Goal: Task Accomplishment & Management: Complete application form

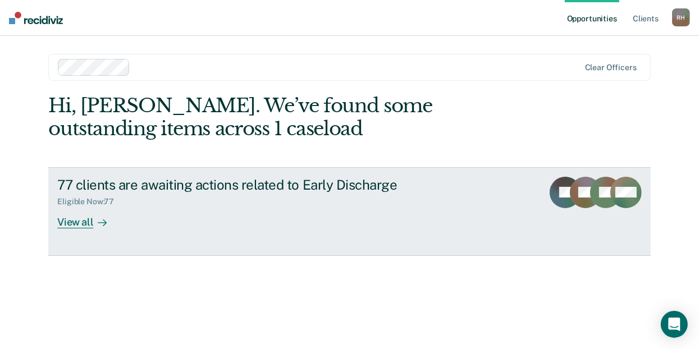
click at [78, 221] on div "View all" at bounding box center [88, 218] width 63 height 22
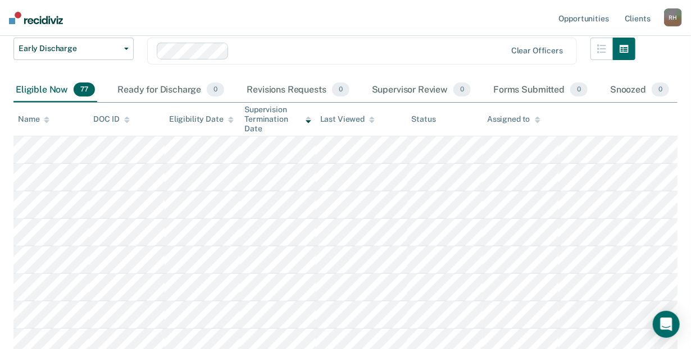
scroll to position [104, 0]
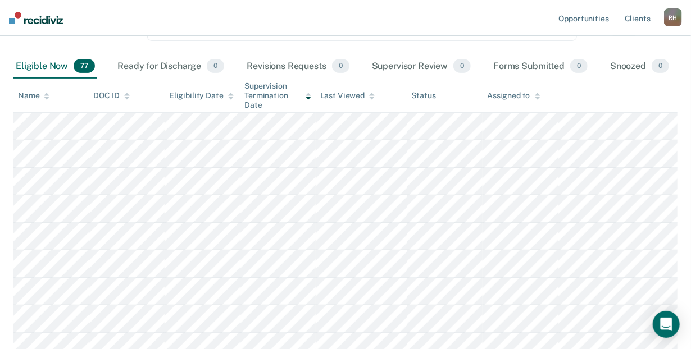
click at [32, 93] on div "Name" at bounding box center [33, 96] width 31 height 10
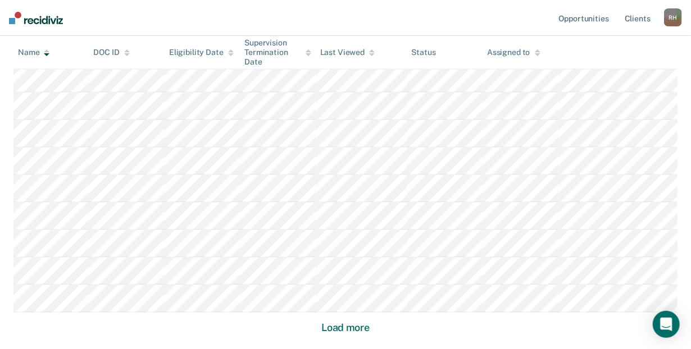
scroll to position [813, 0]
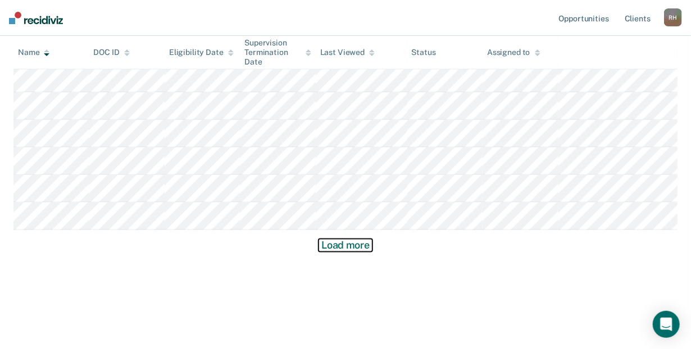
click at [353, 245] on button "Load more" at bounding box center [345, 245] width 54 height 13
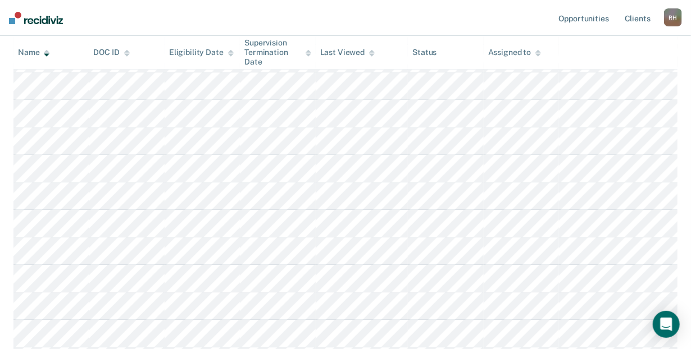
scroll to position [1413, 0]
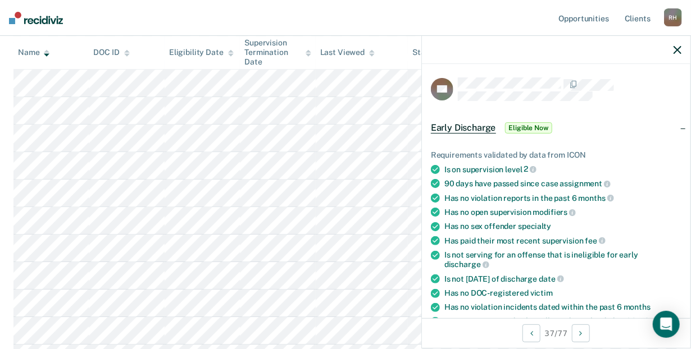
click at [449, 123] on span "Early Discharge" at bounding box center [463, 127] width 65 height 11
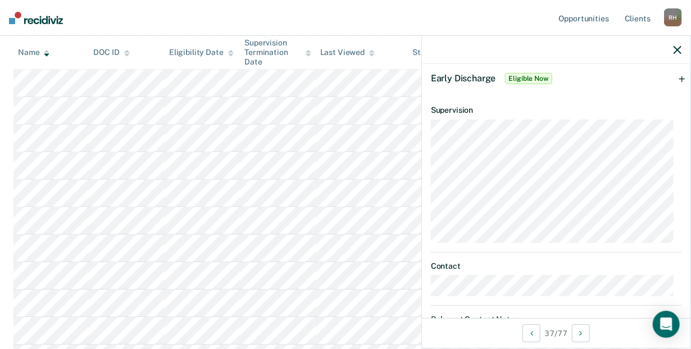
scroll to position [0, 0]
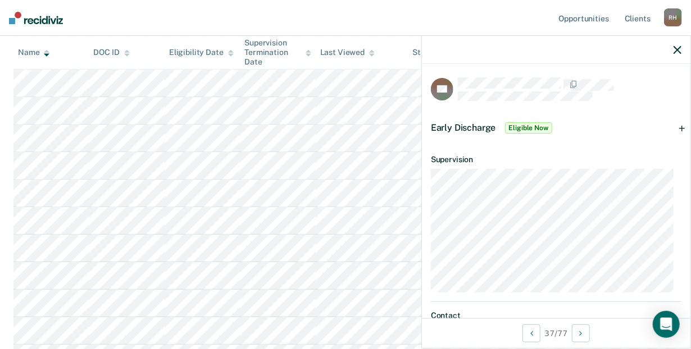
click at [544, 127] on span "Eligible Now" at bounding box center [529, 127] width 48 height 11
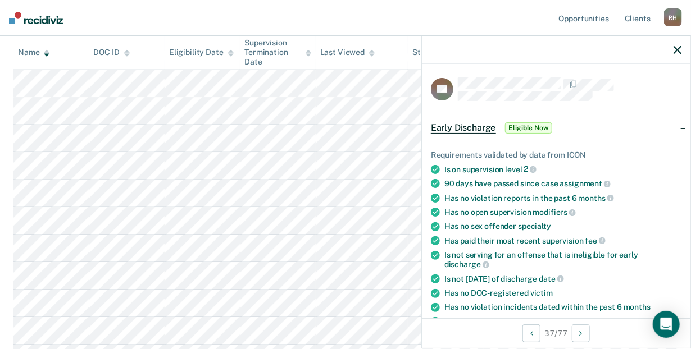
click at [544, 126] on span "Eligible Now" at bounding box center [529, 127] width 48 height 11
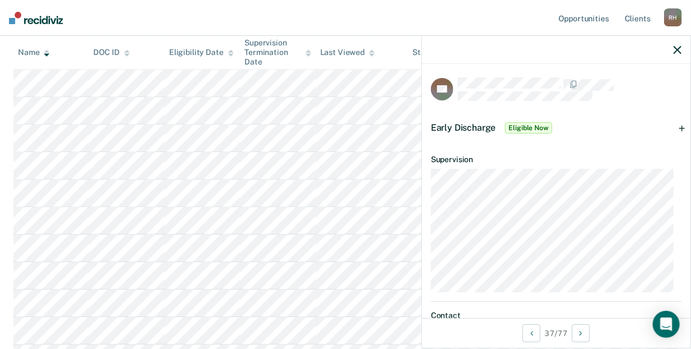
click at [478, 122] on span "Early Discharge" at bounding box center [463, 127] width 65 height 11
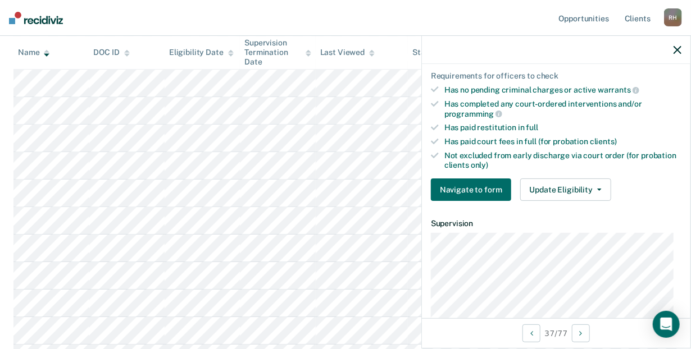
scroll to position [273, 0]
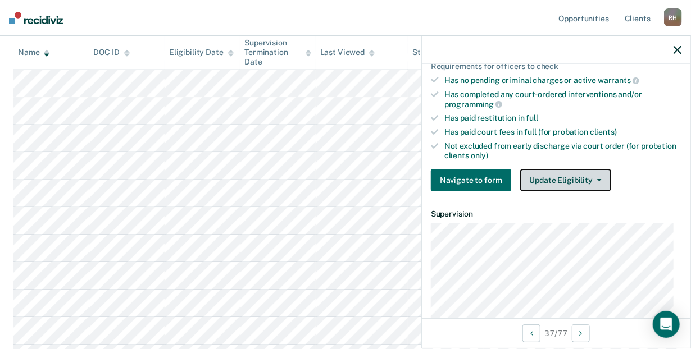
click at [563, 176] on button "Update Eligibility" at bounding box center [565, 180] width 91 height 22
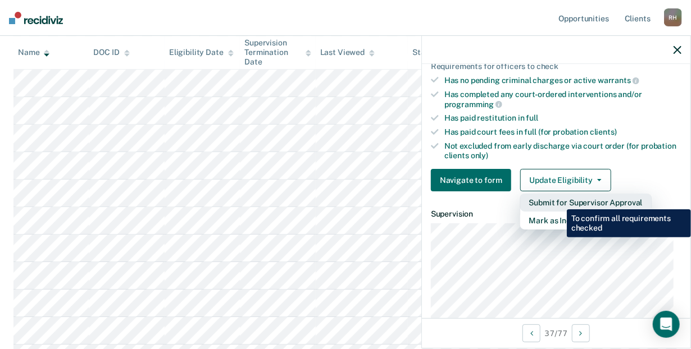
click at [558, 201] on button "Submit for Supervisor Approval" at bounding box center [585, 203] width 131 height 18
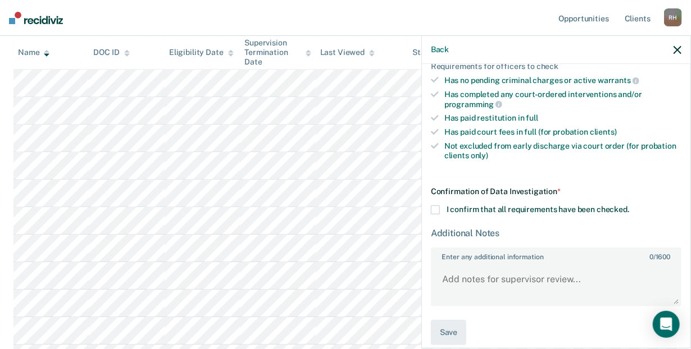
scroll to position [281, 0]
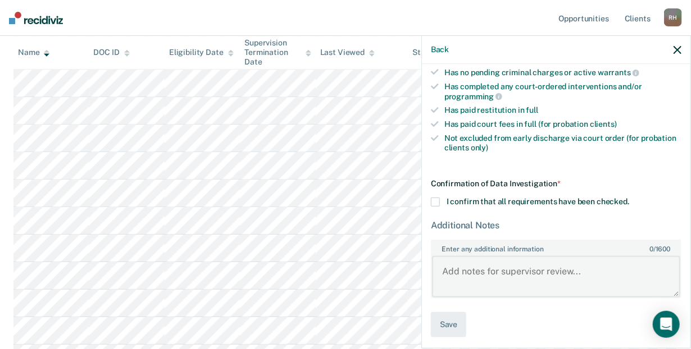
click at [583, 268] on textarea "Enter any additional information 0 / 1600" at bounding box center [556, 277] width 248 height 42
click at [433, 198] on span at bounding box center [435, 202] width 9 height 9
click at [629, 198] on input "I confirm that all requirements have been checked." at bounding box center [629, 198] width 0 height 0
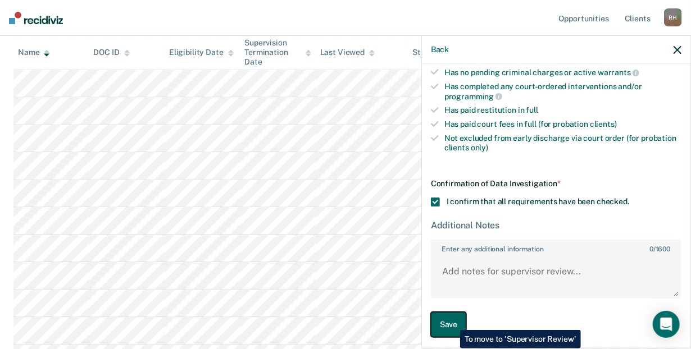
click at [451, 322] on button "Save" at bounding box center [448, 324] width 35 height 25
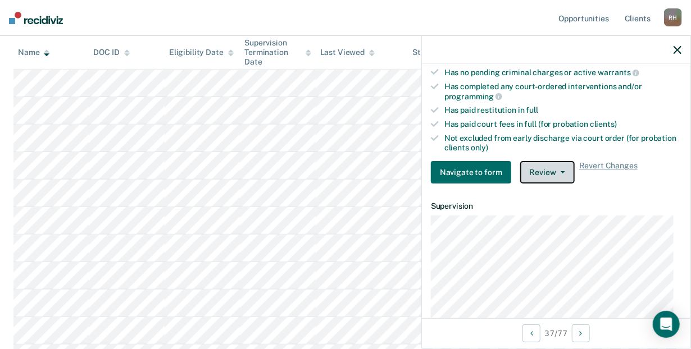
click at [543, 168] on button "Review" at bounding box center [547, 172] width 54 height 22
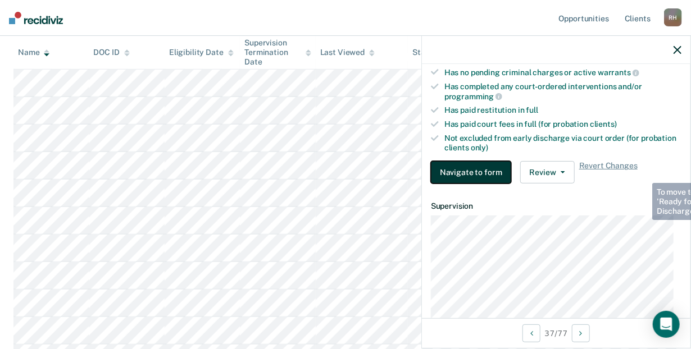
click at [477, 168] on button "Navigate to form" at bounding box center [471, 172] width 80 height 22
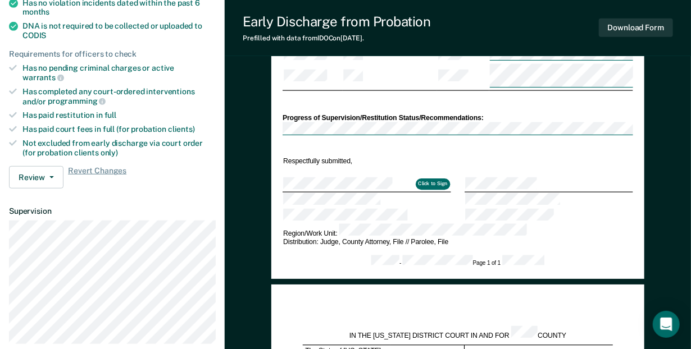
scroll to position [275, 0]
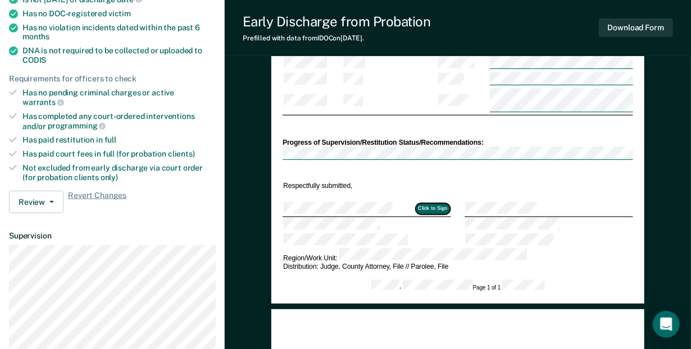
click at [435, 204] on button "Click to Sign" at bounding box center [433, 209] width 34 height 11
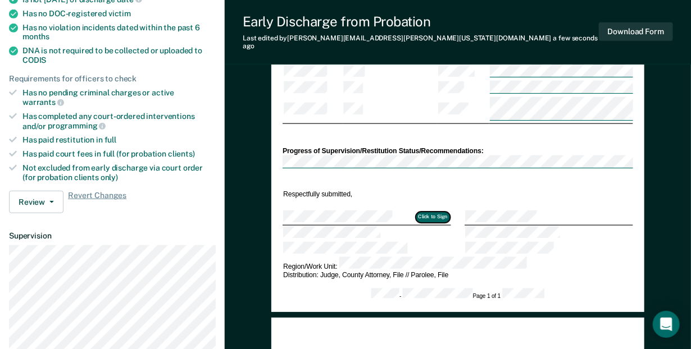
click at [423, 212] on button "Click to Sign" at bounding box center [433, 217] width 34 height 11
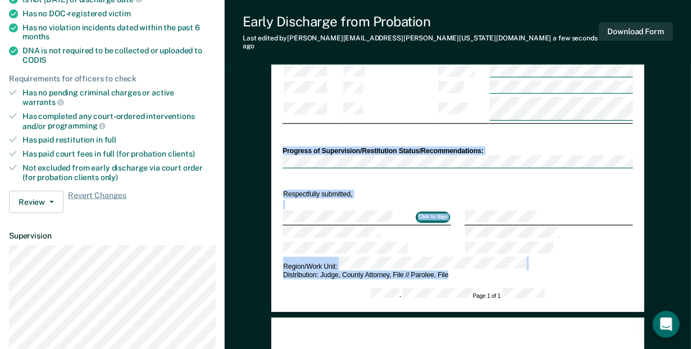
drag, startPoint x: 373, startPoint y: 198, endPoint x: 322, endPoint y: 259, distance: 79.3
click at [322, 259] on div "DEPARTMENT OF CORRECTIONS CBC DISCHARGE REPORT Date: ICON #: NAME: CITIZENSHIP …" at bounding box center [457, 69] width 350 height 463
click at [576, 258] on div "DEPARTMENT OF CORRECTIONS CBC DISCHARGE REPORT Date: ICON #: NAME: CITIZENSHIP …" at bounding box center [457, 69] width 350 height 463
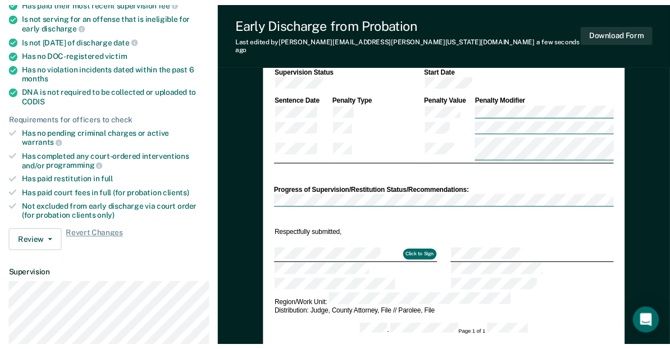
scroll to position [253, 0]
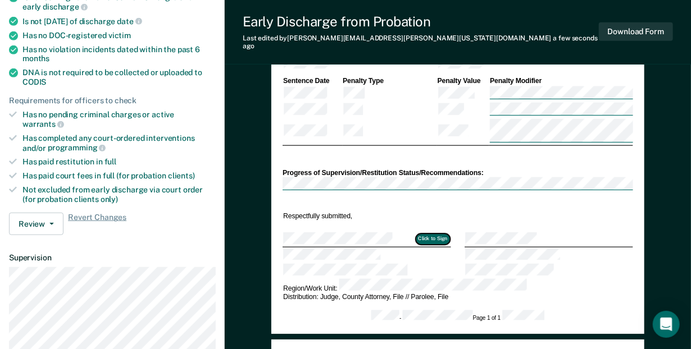
click at [431, 234] on button "Click to Sign" at bounding box center [433, 239] width 34 height 11
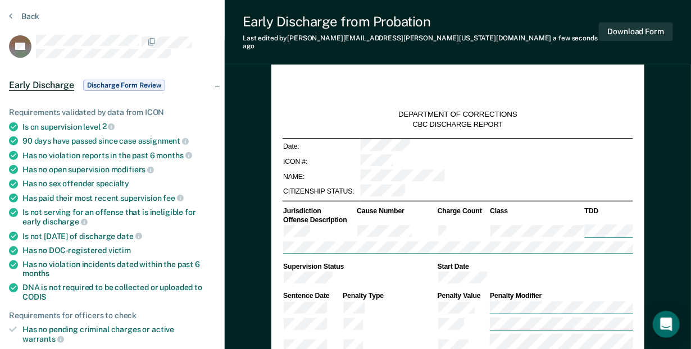
scroll to position [1, 0]
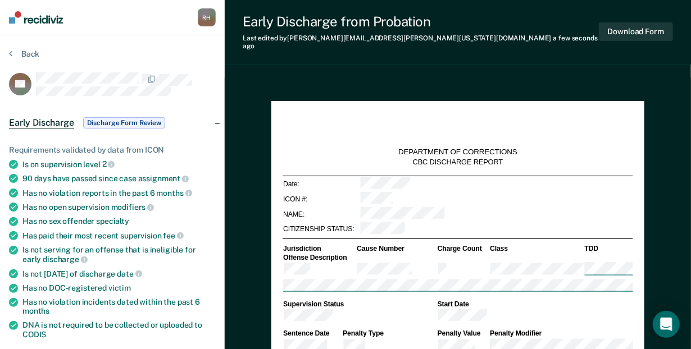
click at [141, 124] on span "Discharge Form Review" at bounding box center [124, 122] width 82 height 11
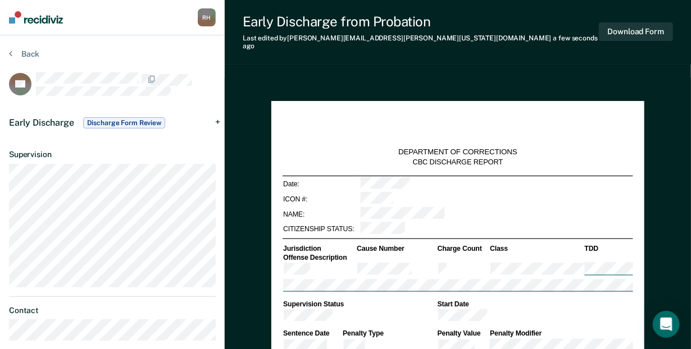
click at [56, 117] on span "Early Discharge" at bounding box center [41, 122] width 65 height 11
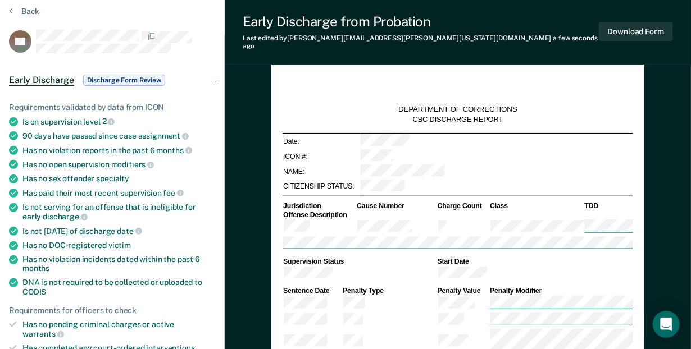
scroll to position [51, 0]
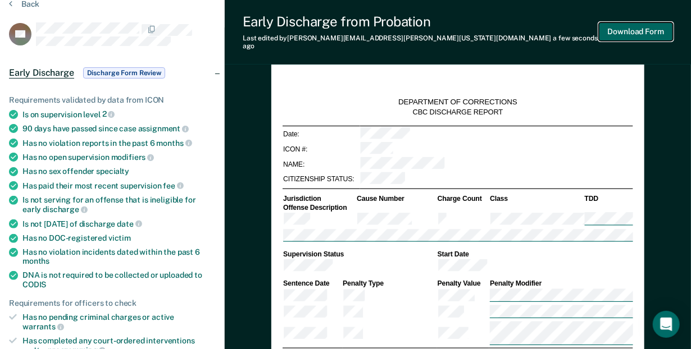
click at [629, 28] on button "Download Form" at bounding box center [636, 31] width 74 height 19
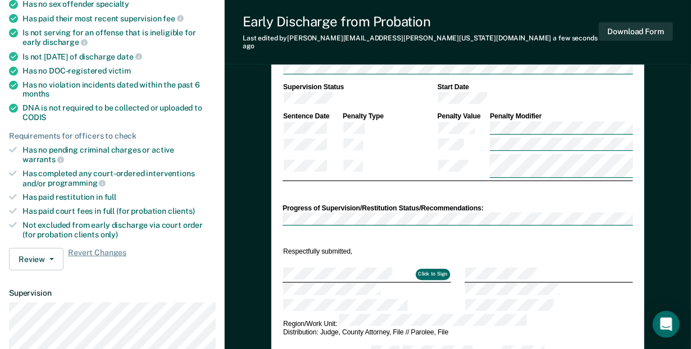
scroll to position [202, 0]
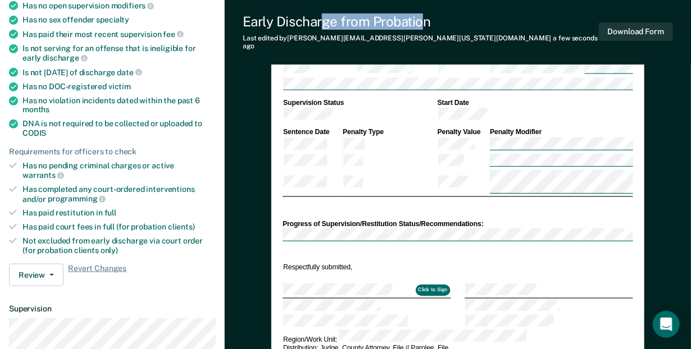
drag, startPoint x: 320, startPoint y: 10, endPoint x: 422, endPoint y: 22, distance: 102.9
click at [422, 22] on div "Early Discharge from Probation Last edited by [PERSON_NAME][EMAIL_ADDRESS][PERS…" at bounding box center [458, 32] width 466 height 65
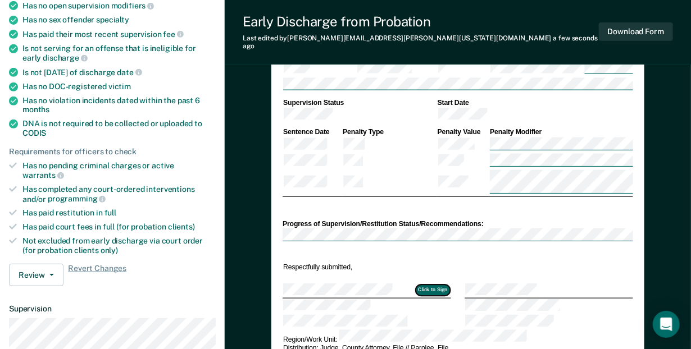
click at [437, 285] on button "Click to Sign" at bounding box center [433, 290] width 34 height 11
click at [439, 285] on button "Click to Sign" at bounding box center [433, 290] width 34 height 11
click at [436, 285] on button "Click to Sign" at bounding box center [433, 290] width 34 height 11
type textarea "x"
click at [436, 285] on button "Click to Sign" at bounding box center [433, 290] width 34 height 11
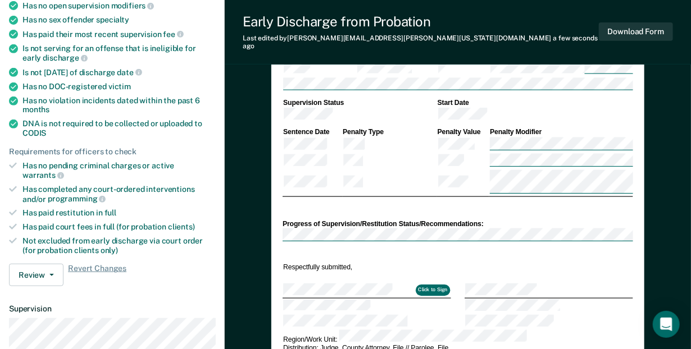
click at [609, 227] on div "DEPARTMENT OF CORRECTIONS CBC DISCHARGE REPORT Date: ICON #: NAME: CITIZENSHIP …" at bounding box center [457, 142] width 350 height 463
click at [431, 285] on button "Click to Sign" at bounding box center [433, 290] width 34 height 11
click at [351, 283] on td "Click to Sign" at bounding box center [366, 291] width 168 height 16
drag, startPoint x: 352, startPoint y: 262, endPoint x: 658, endPoint y: 127, distance: 334.4
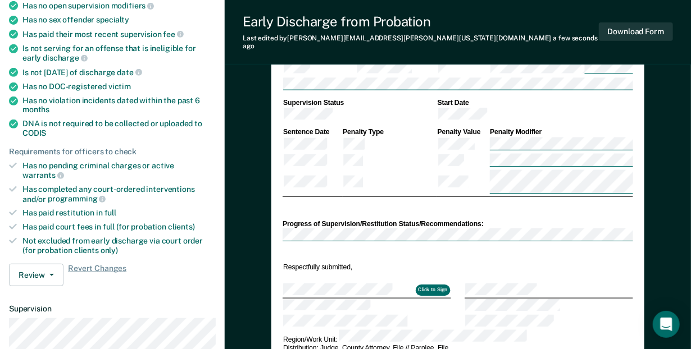
drag, startPoint x: 318, startPoint y: 262, endPoint x: 398, endPoint y: 277, distance: 80.6
click at [398, 314] on td at bounding box center [366, 321] width 168 height 15
click at [312, 272] on tbody "Click to Sign Region/Work Unit: Distribution: Judge, County Attorney, File // P…" at bounding box center [457, 312] width 350 height 81
click at [663, 317] on div "Open Intercom Messenger" at bounding box center [666, 325] width 30 height 30
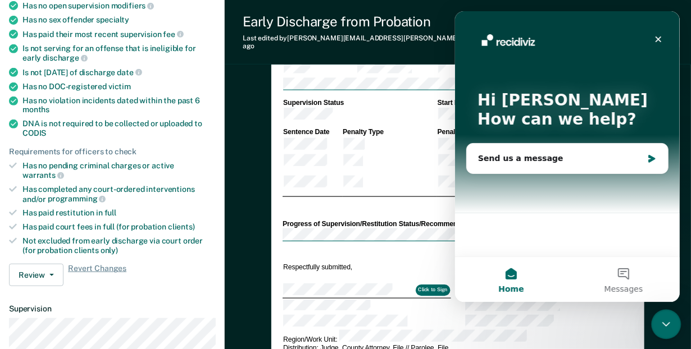
scroll to position [0, 0]
click at [657, 41] on icon "Close" at bounding box center [657, 39] width 9 height 9
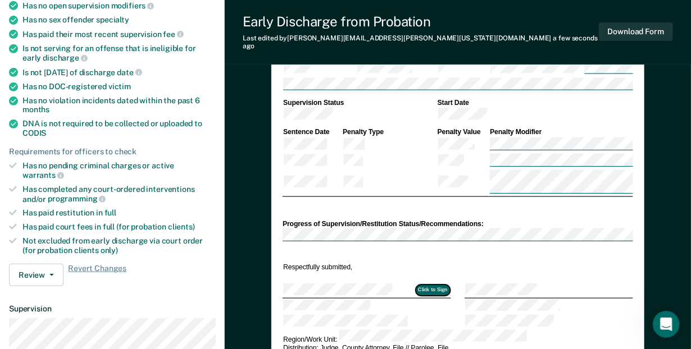
click at [431, 285] on button "Click to Sign" at bounding box center [433, 290] width 34 height 11
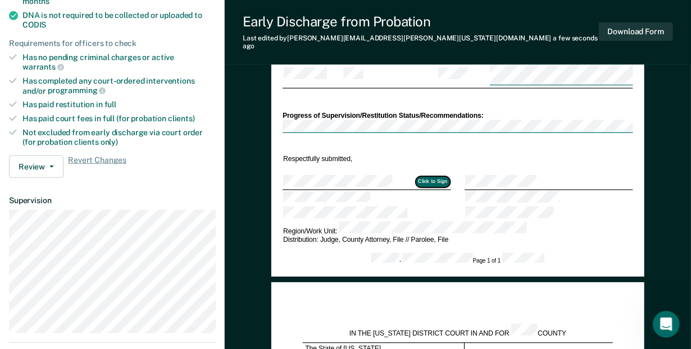
scroll to position [160, 0]
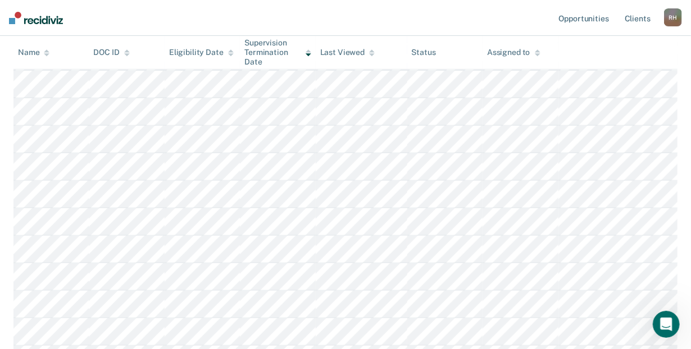
scroll to position [288, 0]
click at [12, 47] on main "Early Discharge Early Discharge Early Discharge Clear officers Eligible Now 76 …" at bounding box center [345, 321] width 691 height 1101
click at [30, 50] on div "Name" at bounding box center [33, 53] width 31 height 10
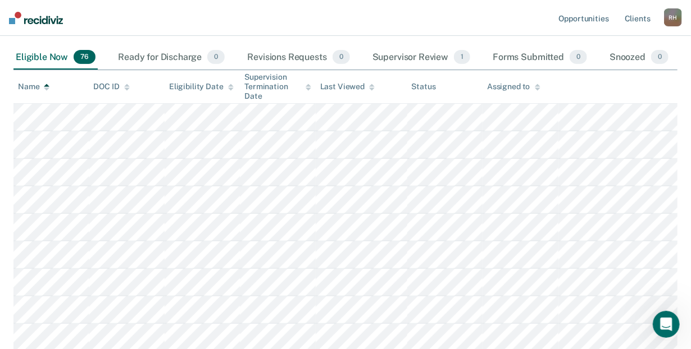
scroll to position [0, 0]
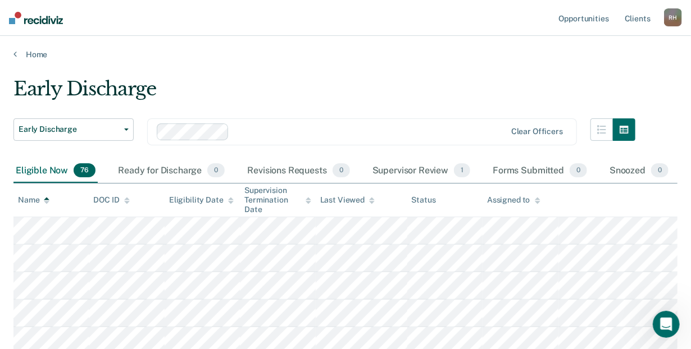
click at [46, 169] on div "Eligible Now 76" at bounding box center [55, 171] width 84 height 25
click at [39, 199] on div "Name" at bounding box center [33, 200] width 31 height 10
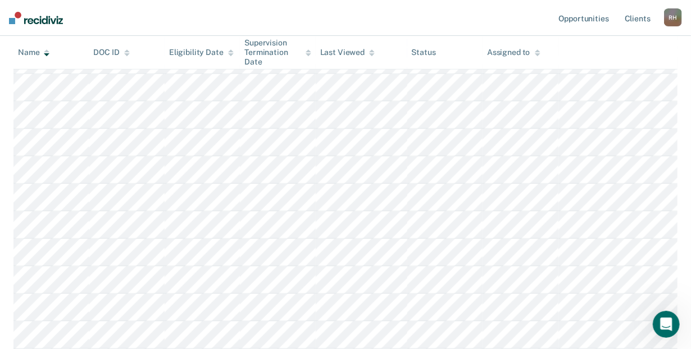
scroll to position [813, 0]
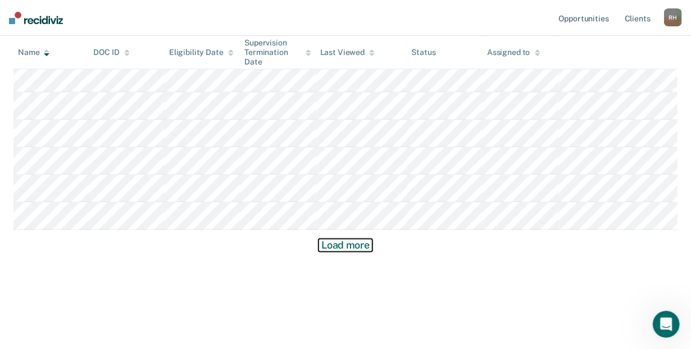
click at [352, 244] on button "Load more" at bounding box center [345, 245] width 54 height 13
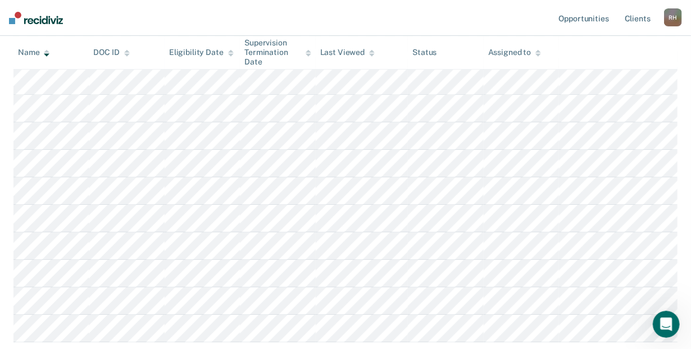
scroll to position [1638, 0]
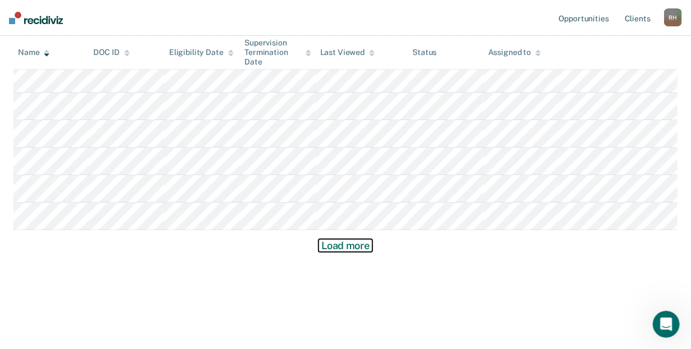
click at [338, 239] on button "Load more" at bounding box center [345, 245] width 54 height 13
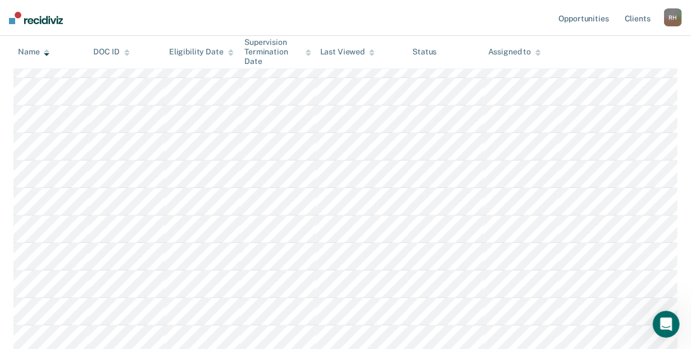
scroll to position [930, 0]
click at [635, 13] on link "Client s" at bounding box center [637, 18] width 30 height 36
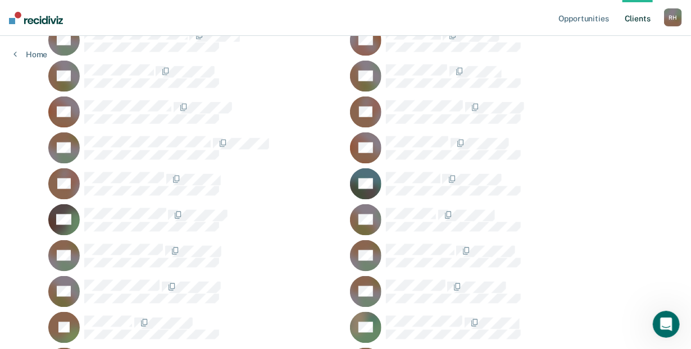
scroll to position [2444, 0]
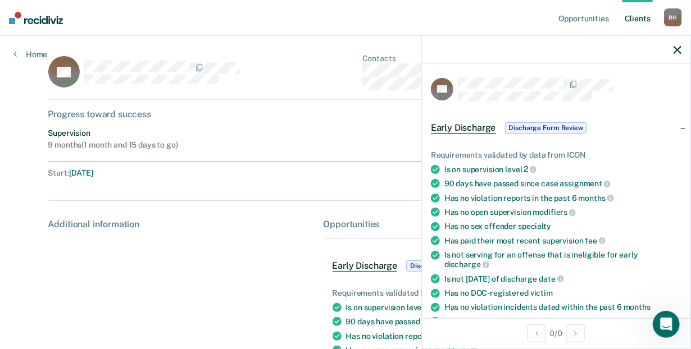
click at [277, 130] on div "Supervision 9 months ( 1 month and 15 days to go ) Assigned to" at bounding box center [345, 139] width 595 height 21
click at [298, 121] on div "SS Contacts Preferred Name Preferred Contact None Call Text Email None Progress…" at bounding box center [345, 326] width 595 height 544
click at [674, 45] on button "button" at bounding box center [677, 50] width 8 height 10
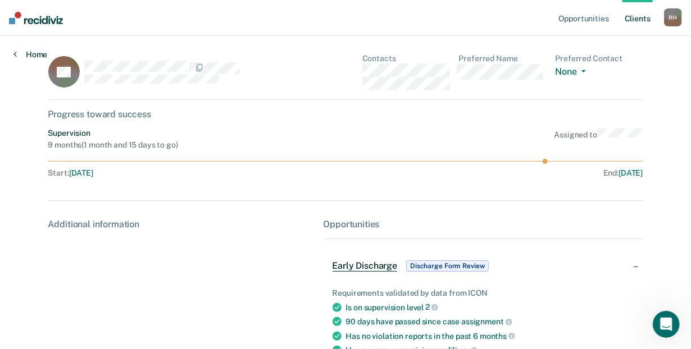
click at [13, 51] on icon at bounding box center [14, 53] width 3 height 9
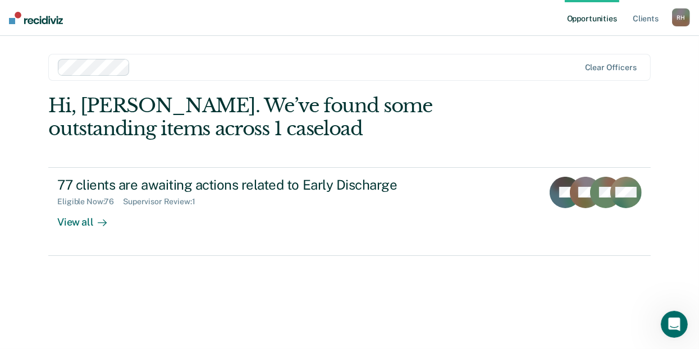
click at [166, 122] on div "Hi, [PERSON_NAME]. We’ve found some outstanding items across 1 caseload" at bounding box center [289, 117] width 482 height 46
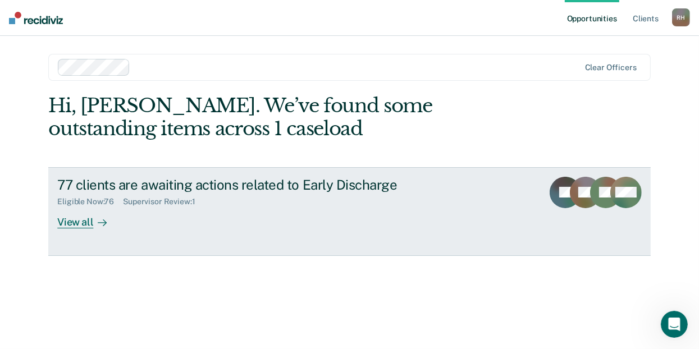
click at [74, 220] on div "View all" at bounding box center [88, 218] width 63 height 22
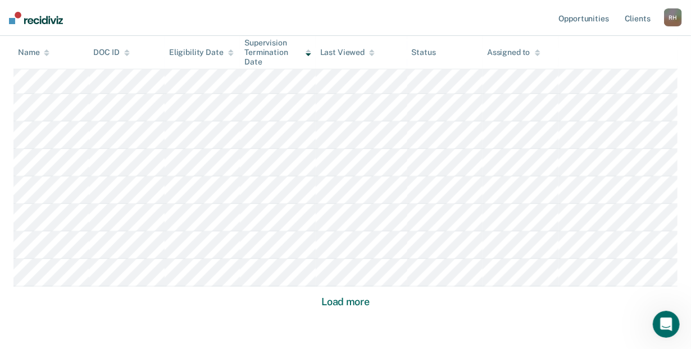
scroll to position [813, 0]
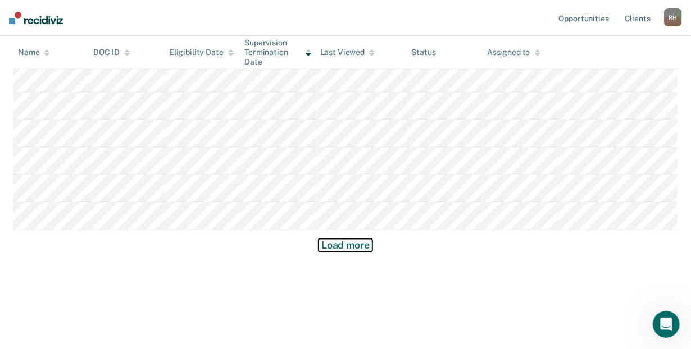
click at [338, 243] on button "Load more" at bounding box center [345, 245] width 54 height 13
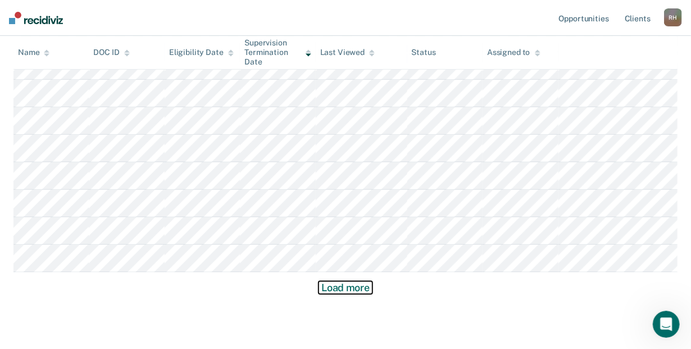
scroll to position [1638, 0]
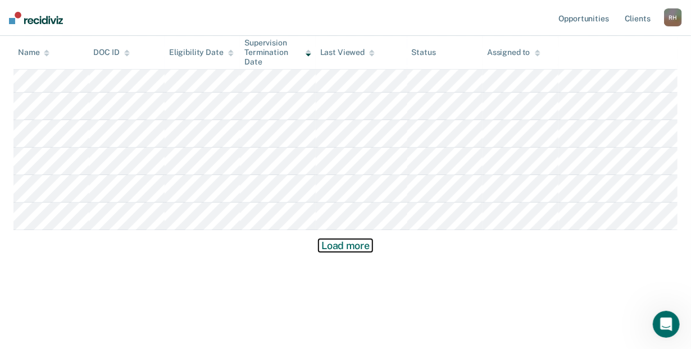
drag, startPoint x: 693, startPoint y: 159, endPoint x: 11, endPoint y: 0, distance: 700.5
click at [370, 247] on button "Load more" at bounding box center [345, 245] width 54 height 13
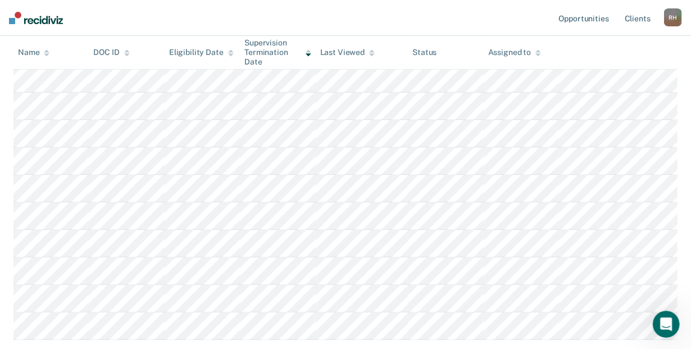
scroll to position [1956, 0]
click at [34, 52] on div "Name" at bounding box center [33, 53] width 31 height 10
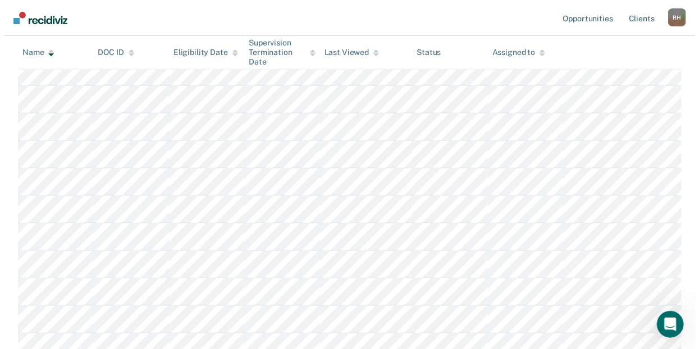
scroll to position [0, 0]
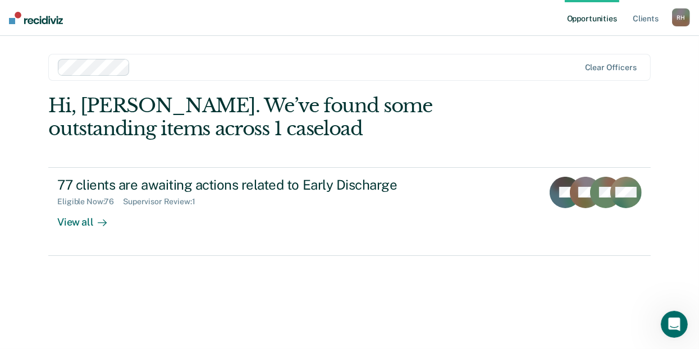
click at [255, 103] on div "Hi, [PERSON_NAME]. We’ve found some outstanding items across 1 caseload" at bounding box center [289, 117] width 482 height 46
click at [174, 127] on div "Hi, [PERSON_NAME]. We’ve found some outstanding items across 1 caseload" at bounding box center [289, 117] width 482 height 46
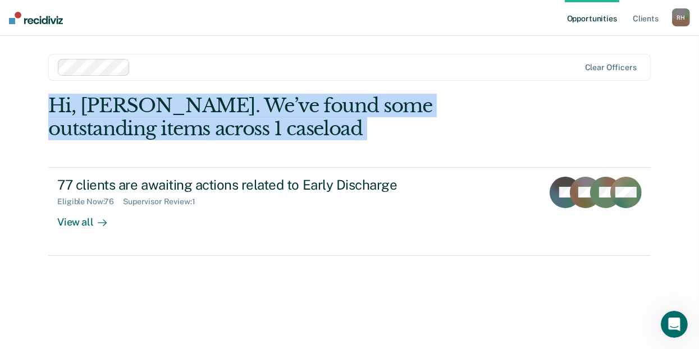
click at [174, 127] on div "Hi, [PERSON_NAME]. We’ve found some outstanding items across 1 caseload" at bounding box center [289, 117] width 482 height 46
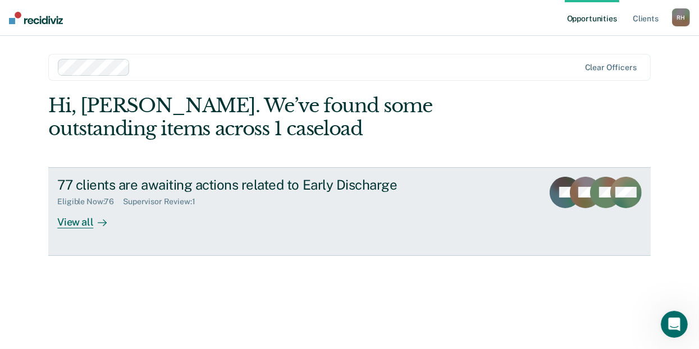
click at [125, 201] on div "Supervisor Review : 1" at bounding box center [163, 202] width 81 height 10
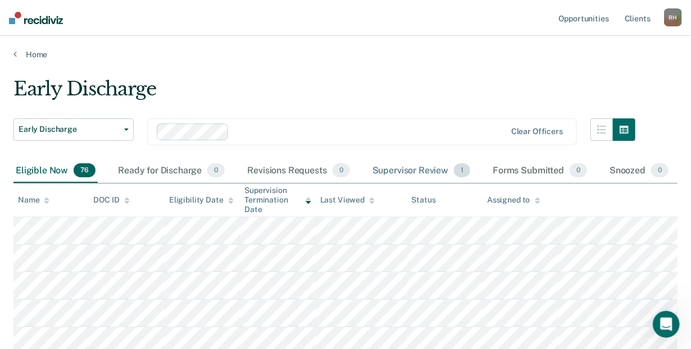
click at [415, 171] on div "Supervisor Review 1" at bounding box center [421, 171] width 103 height 25
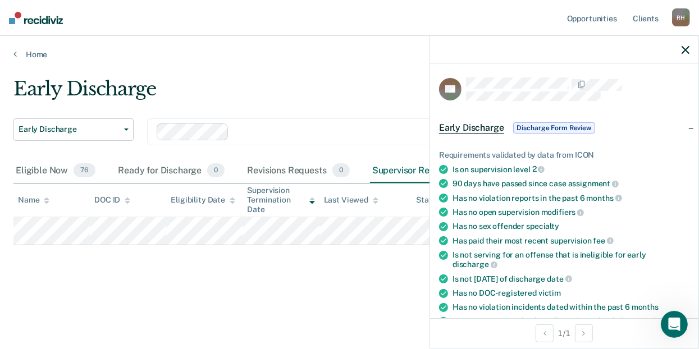
click at [364, 104] on div "Early Discharge" at bounding box center [327, 93] width 629 height 32
click at [290, 301] on main "Early Discharge Early Discharge Early Discharge Clear officers Eligible Now 76 …" at bounding box center [349, 203] width 699 height 286
click at [373, 95] on div "Early Discharge" at bounding box center [327, 93] width 629 height 32
click at [685, 46] on icon "button" at bounding box center [686, 50] width 8 height 8
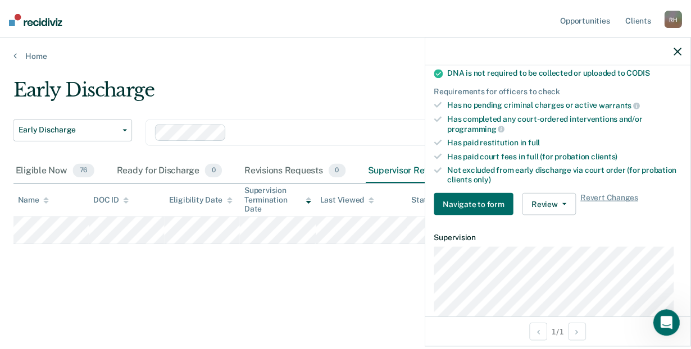
scroll to position [322, 0]
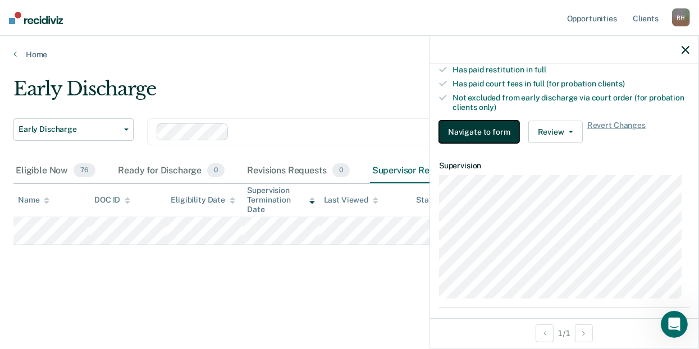
click at [471, 131] on button "Navigate to form" at bounding box center [479, 132] width 80 height 22
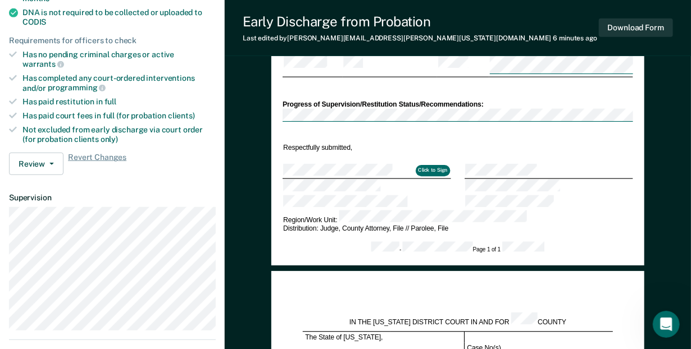
scroll to position [314, 0]
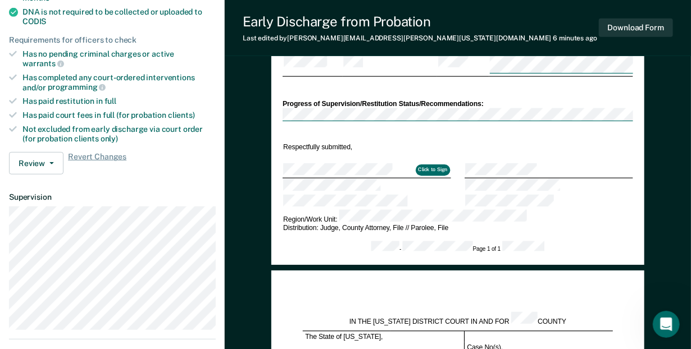
drag, startPoint x: 307, startPoint y: 162, endPoint x: 619, endPoint y: 121, distance: 315.0
click at [619, 143] on td at bounding box center [548, 148] width 168 height 10
click at [435, 165] on button "Click to Sign" at bounding box center [433, 170] width 34 height 11
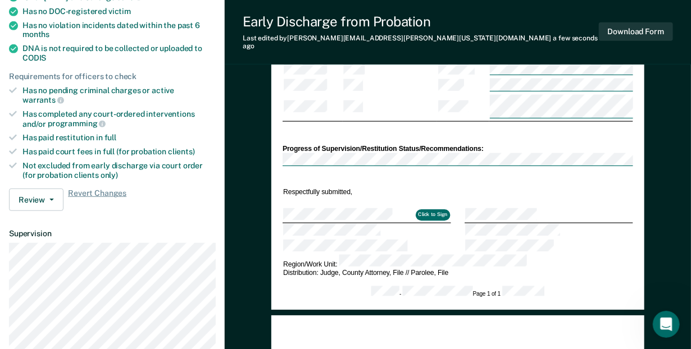
scroll to position [248, 0]
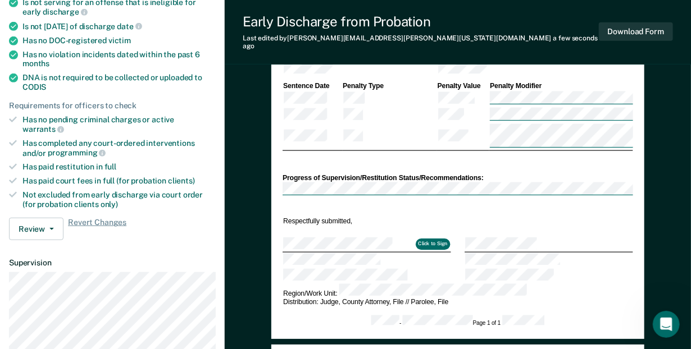
drag, startPoint x: 343, startPoint y: 203, endPoint x: 563, endPoint y: 193, distance: 220.3
click at [564, 216] on td at bounding box center [548, 221] width 168 height 10
click at [423, 239] on button "Click to Sign" at bounding box center [433, 244] width 34 height 11
type textarea "x"
drag, startPoint x: 354, startPoint y: 216, endPoint x: 511, endPoint y: 15, distance: 254.9
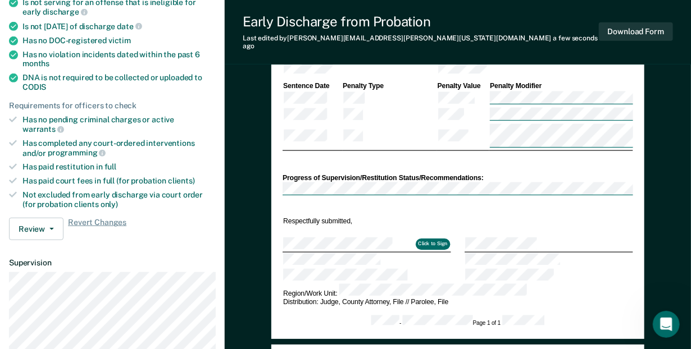
click at [511, 15] on div "Early Discharge from Probation Last edited by [PERSON_NAME][EMAIL_ADDRESS][PERS…" at bounding box center [458, 32] width 466 height 65
